Goal: Task Accomplishment & Management: Complete application form

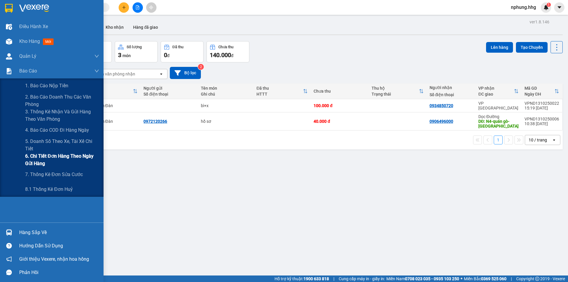
click at [56, 156] on span "6. Chi tiết đơn hàng theo ngày gửi hàng" at bounding box center [62, 159] width 74 height 15
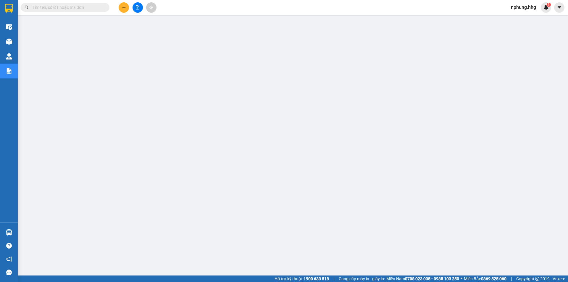
click at [122, 7] on icon "plus" at bounding box center [124, 7] width 4 height 4
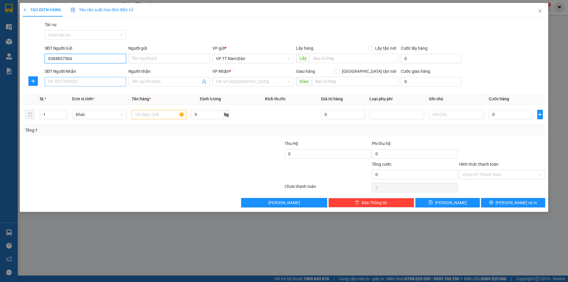
type input "0384857504"
click at [88, 83] on input "SĐT Người Nhận" at bounding box center [85, 81] width 81 height 9
type input "0347797272"
click at [250, 80] on input "search" at bounding box center [251, 81] width 70 height 9
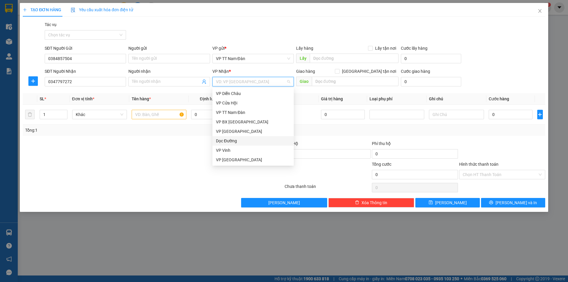
click at [230, 140] on div "Dọc Đường" at bounding box center [253, 141] width 74 height 7
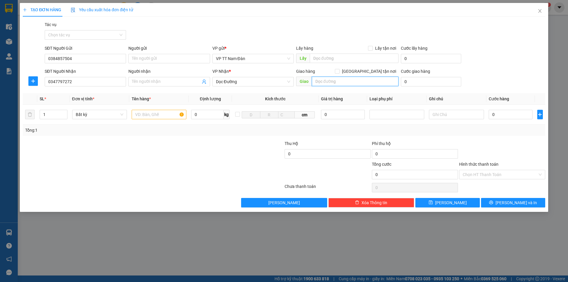
click at [344, 82] on input "text" at bounding box center [355, 81] width 87 height 9
type input "núi thành-[GEOGRAPHIC_DATA]"
click at [168, 115] on input "text" at bounding box center [159, 114] width 55 height 9
type input "x"
click at [505, 113] on input "0" at bounding box center [511, 114] width 44 height 9
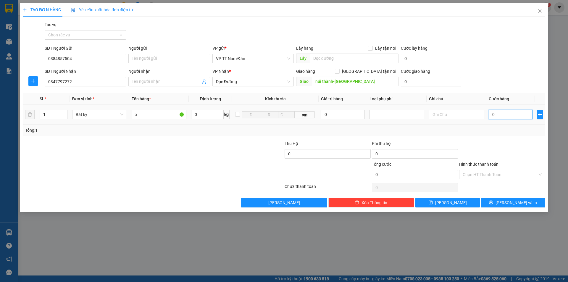
type input "7"
type input "70"
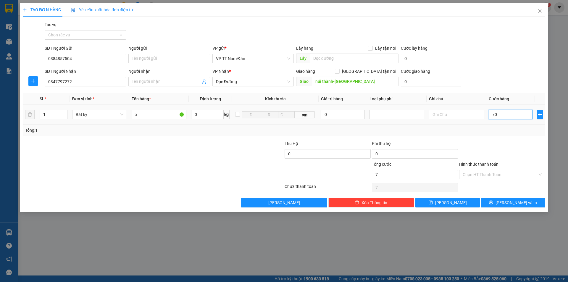
type input "70"
type input "70.000"
click at [513, 204] on span "[PERSON_NAME] và In" at bounding box center [515, 202] width 41 height 7
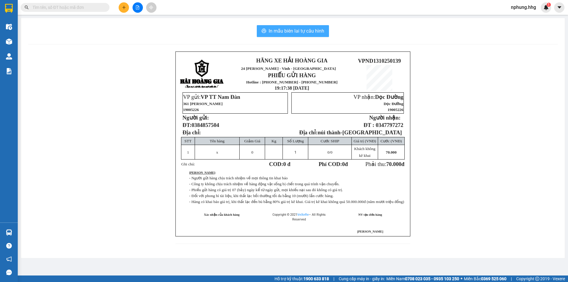
click at [285, 31] on span "In mẫu biên lai tự cấu hình" at bounding box center [297, 30] width 56 height 7
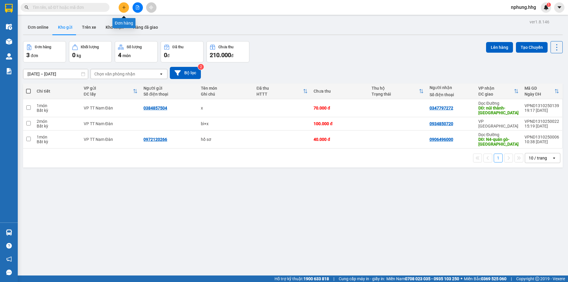
click at [122, 8] on icon "plus" at bounding box center [124, 7] width 4 height 4
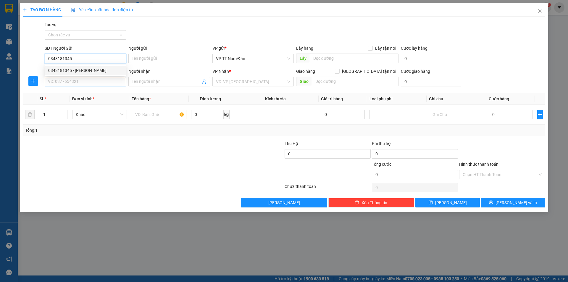
type input "0343181345"
click at [96, 83] on input "SĐT Người Nhận" at bounding box center [85, 81] width 81 height 9
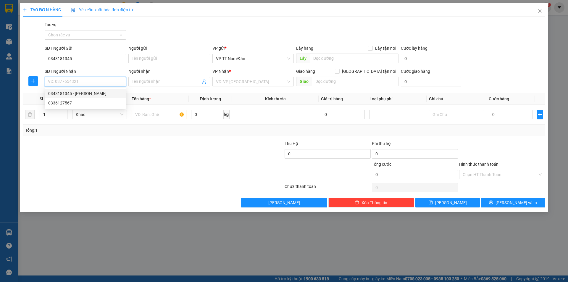
click at [80, 96] on div "0343181345 - [PERSON_NAME]" at bounding box center [85, 93] width 74 height 7
type input "0343181345"
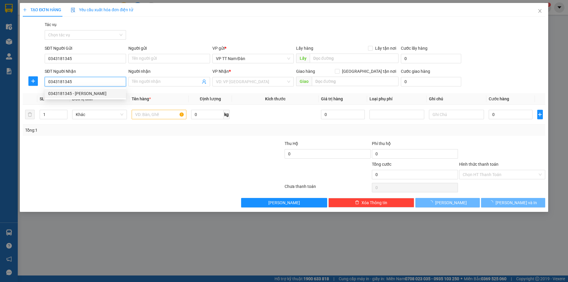
type input "[PERSON_NAME]"
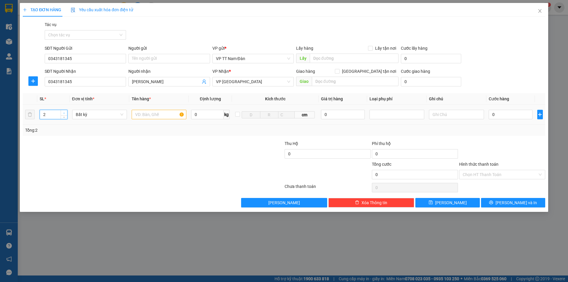
click at [64, 112] on icon "up" at bounding box center [64, 113] width 2 height 2
type input "3"
click at [64, 112] on icon "up" at bounding box center [64, 113] width 2 height 2
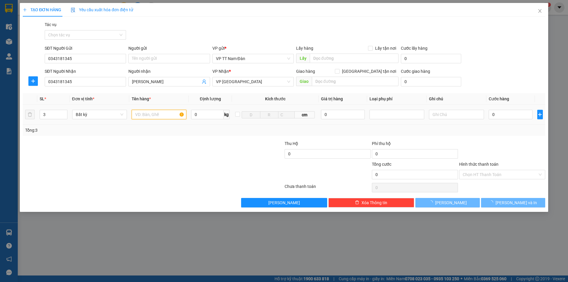
click at [171, 114] on input "text" at bounding box center [159, 114] width 55 height 9
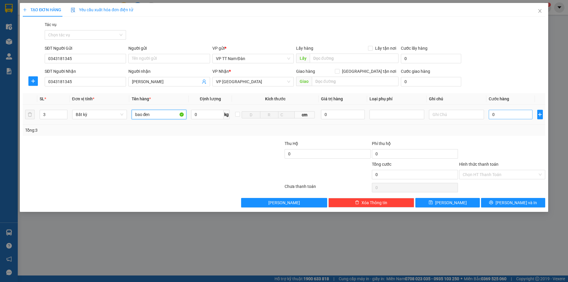
type input "bao đen"
click at [500, 114] on input "0" at bounding box center [511, 114] width 44 height 9
type input "3"
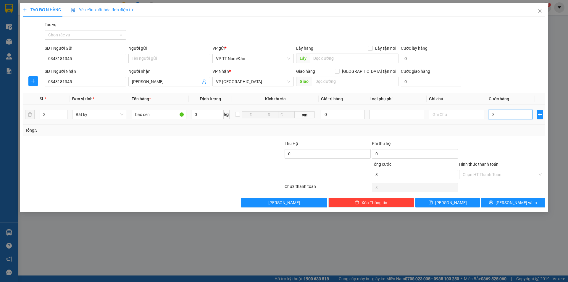
type input "30"
type input "300"
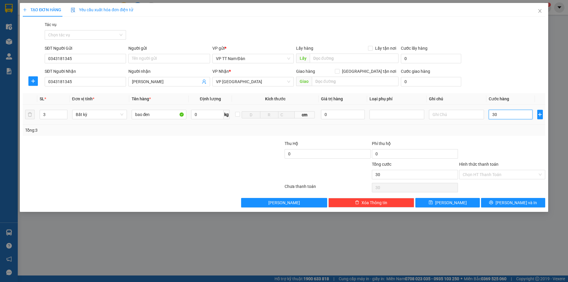
type input "300"
type input "300.000"
click at [494, 174] on input "Hình thức thanh toán" at bounding box center [500, 174] width 75 height 9
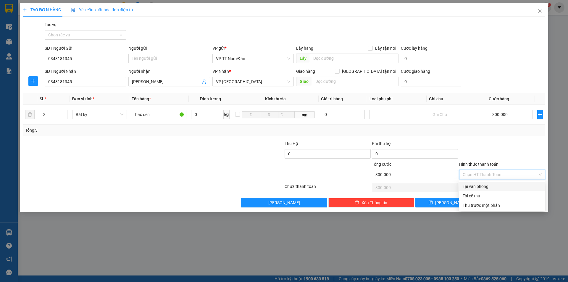
click at [477, 185] on div "Tại văn phòng" at bounding box center [502, 186] width 79 height 7
type input "0"
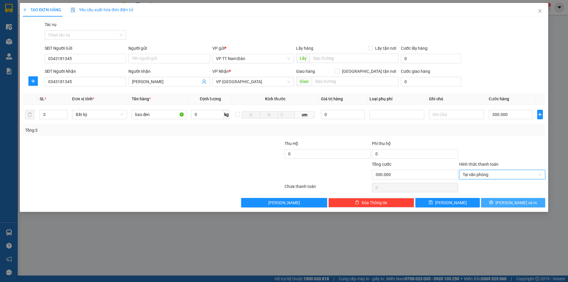
click at [512, 202] on span "[PERSON_NAME] và In" at bounding box center [515, 202] width 41 height 7
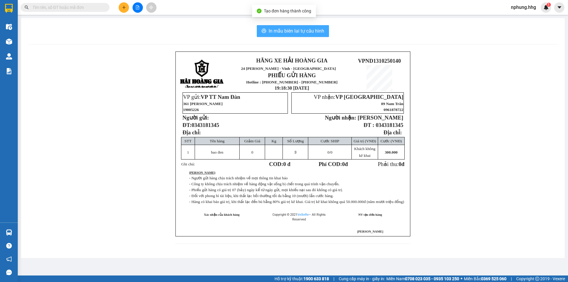
click at [287, 33] on span "In mẫu biên lai tự cấu hình" at bounding box center [297, 30] width 56 height 7
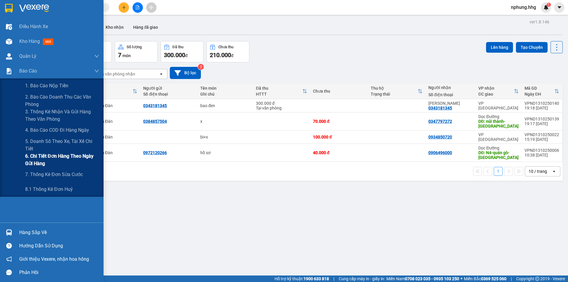
click at [71, 155] on span "6. Chi tiết đơn hàng theo ngày gửi hàng" at bounding box center [62, 159] width 74 height 15
